Goal: Complete application form

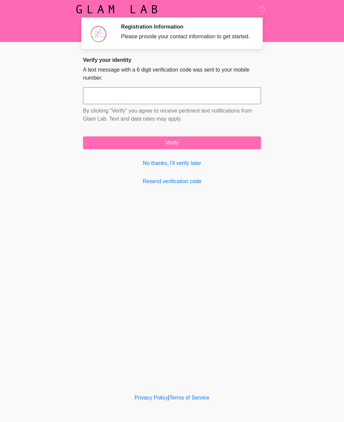
click at [180, 104] on input "text" at bounding box center [172, 95] width 178 height 17
type input "******"
click at [184, 144] on button "Verify" at bounding box center [172, 143] width 178 height 13
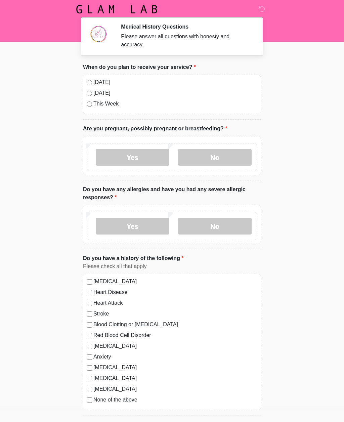
click at [93, 82] on label "[DATE]" at bounding box center [175, 82] width 164 height 8
click at [222, 160] on label "No" at bounding box center [215, 157] width 74 height 17
click at [221, 228] on label "No" at bounding box center [215, 226] width 74 height 17
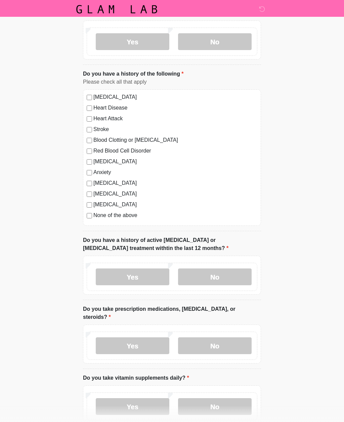
scroll to position [178, 0]
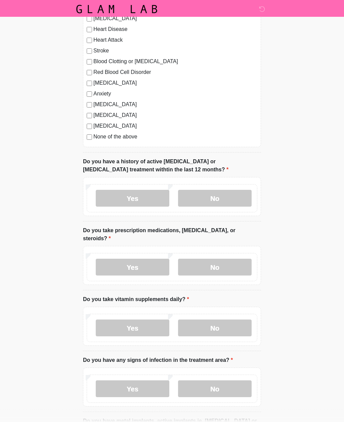
click at [216, 202] on label "No" at bounding box center [215, 198] width 74 height 17
click at [220, 267] on label "No" at bounding box center [215, 267] width 74 height 17
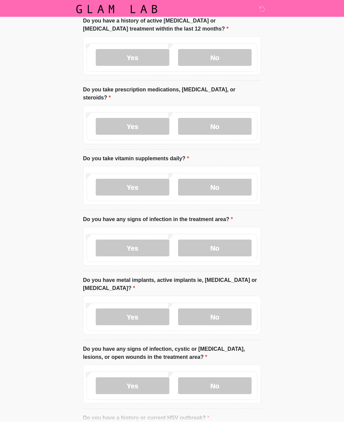
scroll to position [404, 0]
click at [219, 190] on label "No" at bounding box center [215, 187] width 74 height 17
click at [220, 248] on label "No" at bounding box center [215, 248] width 74 height 17
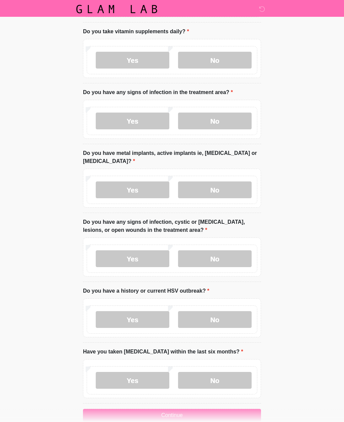
scroll to position [532, 0]
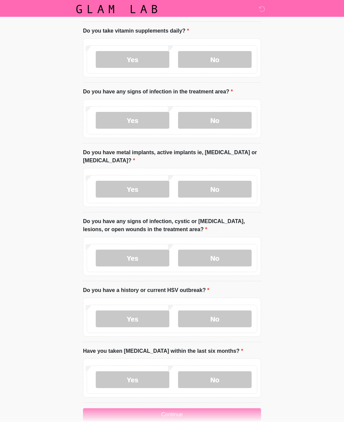
click at [221, 189] on label "No" at bounding box center [215, 189] width 74 height 17
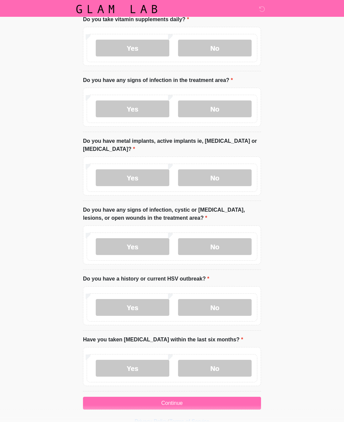
click at [215, 247] on label "No" at bounding box center [215, 247] width 74 height 17
click at [214, 305] on label "No" at bounding box center [215, 308] width 74 height 17
click at [219, 365] on label "No" at bounding box center [215, 368] width 74 height 17
click at [184, 403] on button "Continue" at bounding box center [172, 403] width 178 height 13
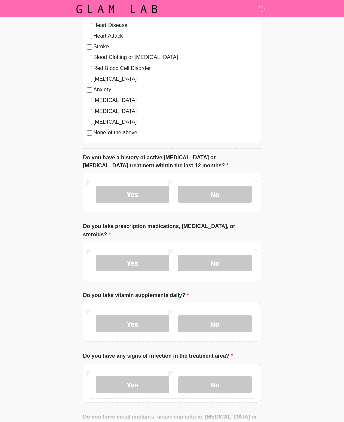
scroll to position [0, 0]
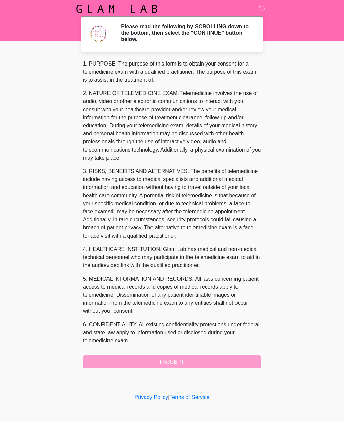
click at [180, 364] on div "1. PURPOSE. The purpose of this form is to obtain your consent for a telemedici…" at bounding box center [172, 214] width 178 height 309
click at [183, 360] on div "1. PURPOSE. The purpose of this form is to obtain your consent for a telemedici…" at bounding box center [172, 214] width 178 height 309
click at [200, 363] on div "1. PURPOSE. The purpose of this form is to obtain your consent for a telemedici…" at bounding box center [172, 214] width 178 height 309
click at [178, 362] on div "1. PURPOSE. The purpose of this form is to obtain your consent for a telemedici…" at bounding box center [172, 214] width 178 height 309
click at [183, 365] on div "1. PURPOSE. The purpose of this form is to obtain your consent for a telemedici…" at bounding box center [172, 214] width 178 height 309
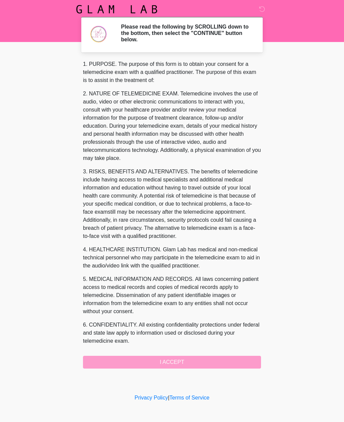
click at [183, 365] on div "1. PURPOSE. The purpose of this form is to obtain your consent for a telemedici…" at bounding box center [172, 214] width 178 height 309
click at [196, 366] on div "1. PURPOSE. The purpose of this form is to obtain your consent for a telemedici…" at bounding box center [172, 214] width 178 height 309
click at [198, 361] on div "1. PURPOSE. The purpose of this form is to obtain your consent for a telemedici…" at bounding box center [172, 214] width 178 height 309
click at [181, 365] on div "1. PURPOSE. The purpose of this form is to obtain your consent for a telemedici…" at bounding box center [172, 214] width 178 height 309
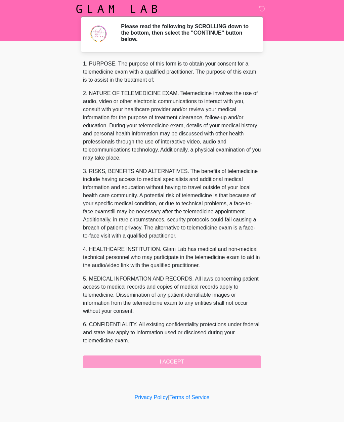
click at [181, 365] on div "1. PURPOSE. The purpose of this form is to obtain your consent for a telemedici…" at bounding box center [172, 214] width 178 height 309
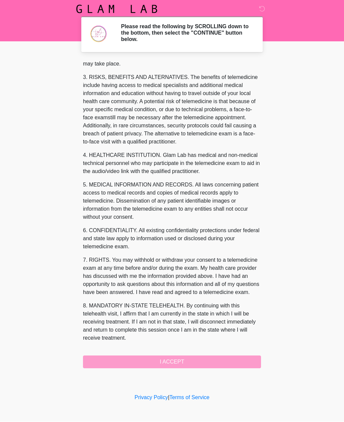
scroll to position [110, 0]
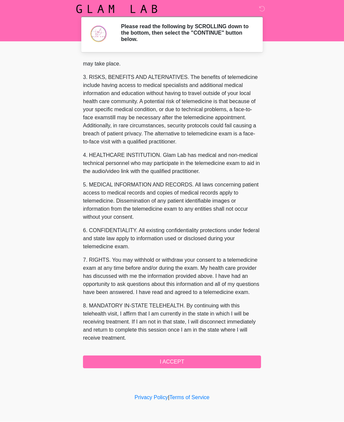
click at [225, 367] on button "I ACCEPT" at bounding box center [172, 362] width 178 height 13
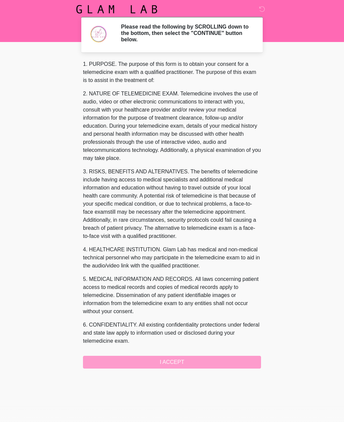
click at [203, 365] on div "‎ ‎ ‎ ‎ Welcome to your Good Faith Exam! Please read the following by SCROLLING…" at bounding box center [172, 224] width 202 height 434
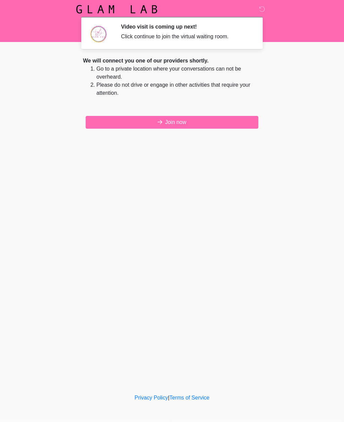
click at [182, 123] on button "Join now" at bounding box center [172, 122] width 173 height 13
